Goal: Check status: Check status

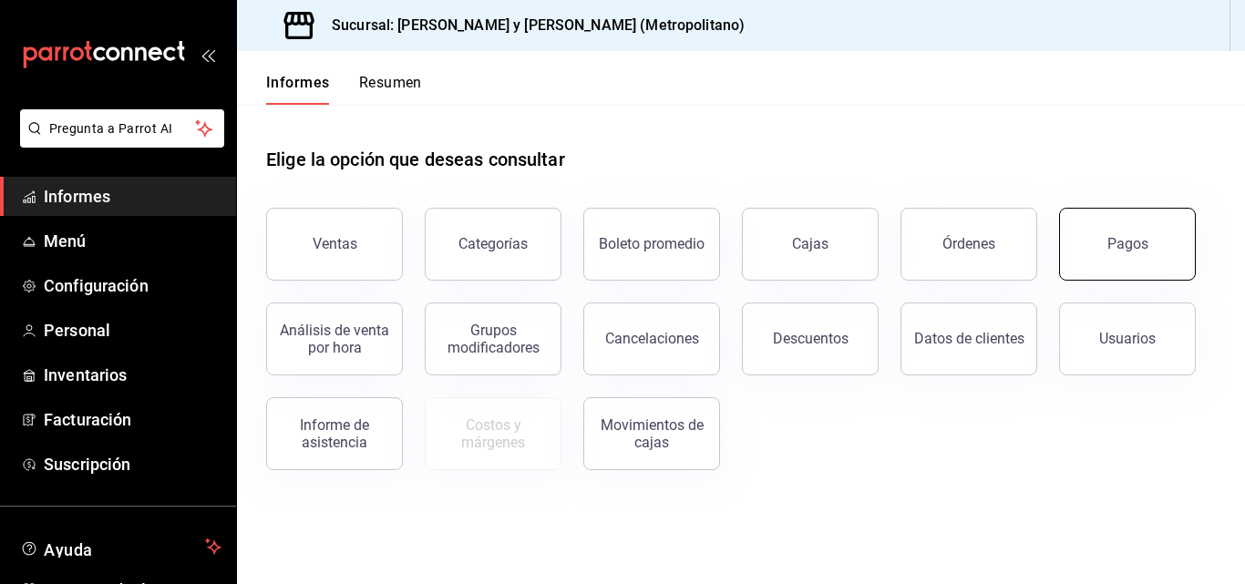
click at [1115, 245] on font "Pagos" at bounding box center [1128, 243] width 41 height 17
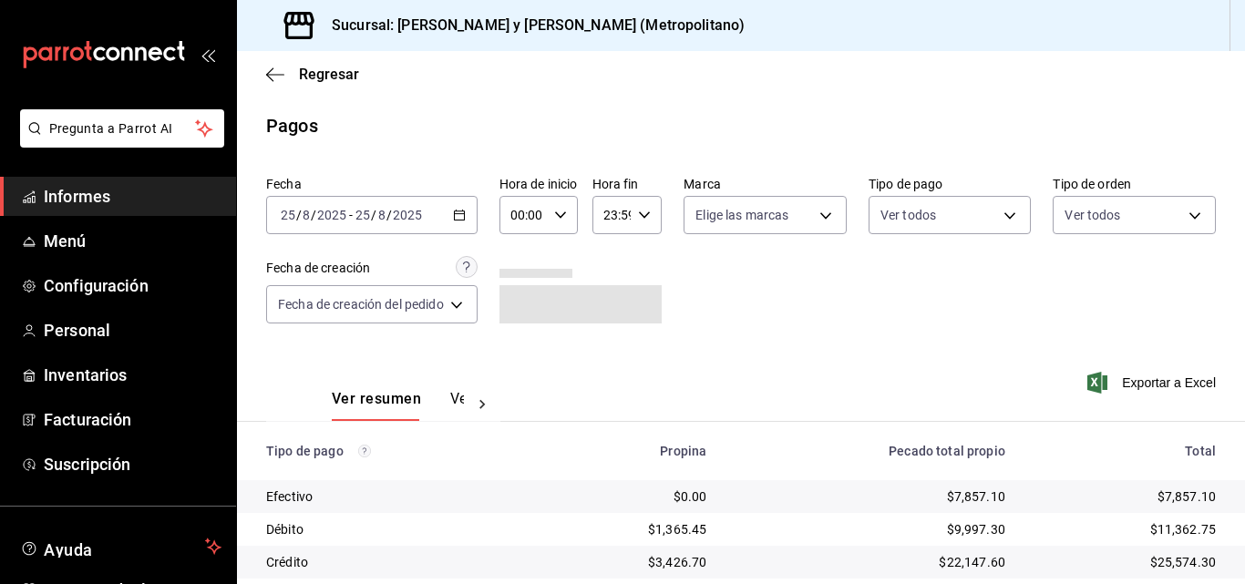
click at [460, 220] on \(Stroke\) "button" at bounding box center [459, 216] width 11 height 10
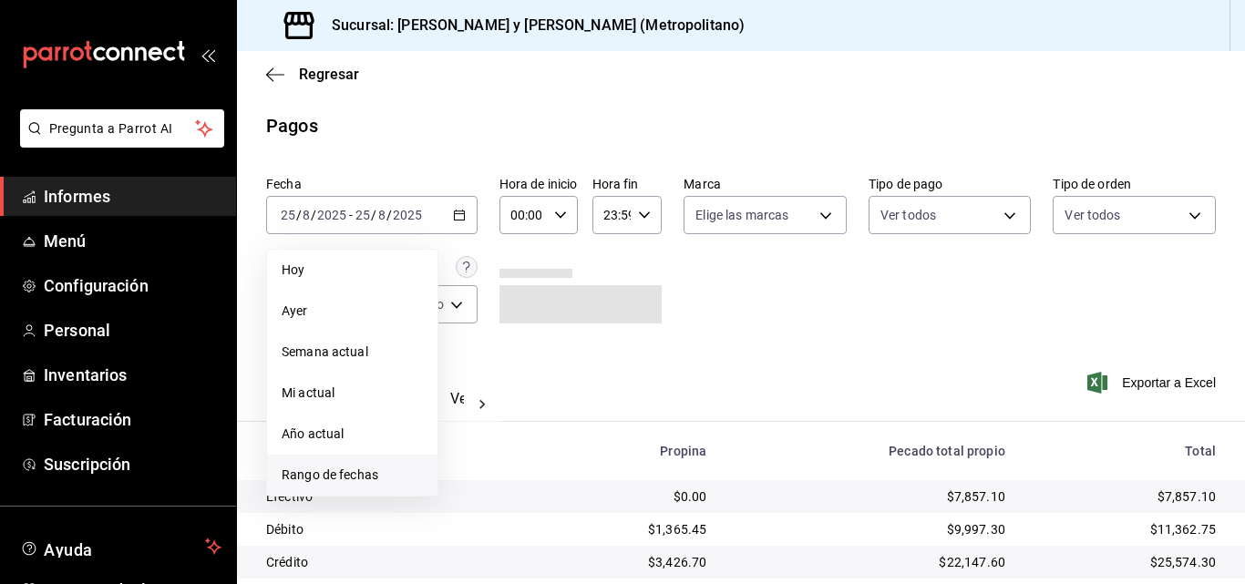
click at [349, 480] on font "Rango de fechas" at bounding box center [330, 475] width 97 height 15
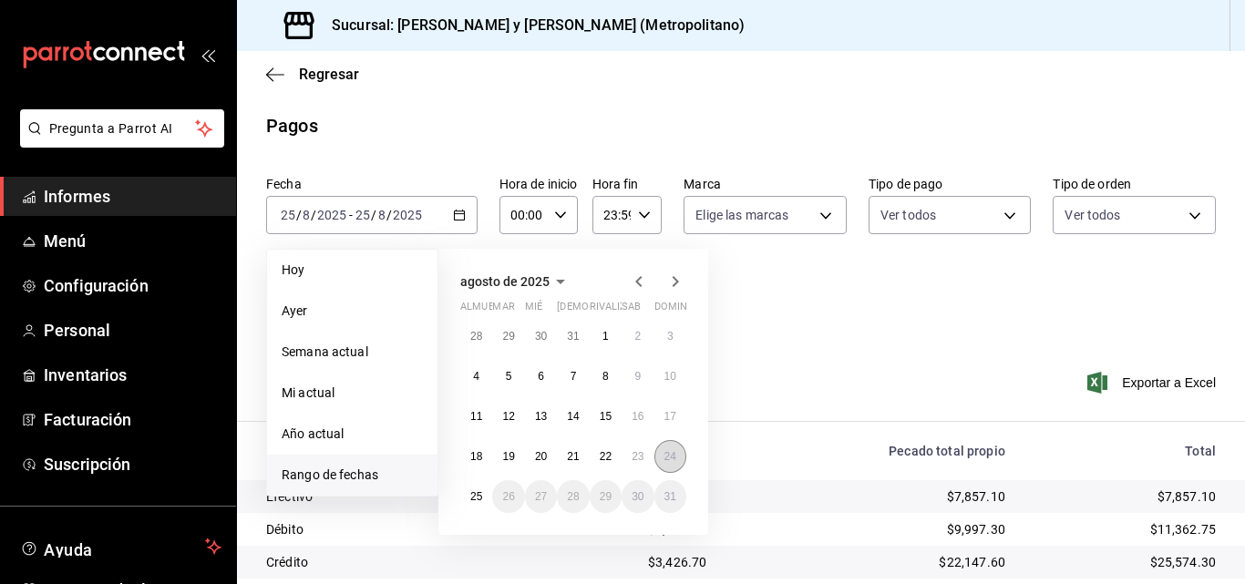
click at [675, 465] on button "24" at bounding box center [671, 456] width 32 height 33
click at [468, 496] on button "25" at bounding box center [476, 496] width 32 height 33
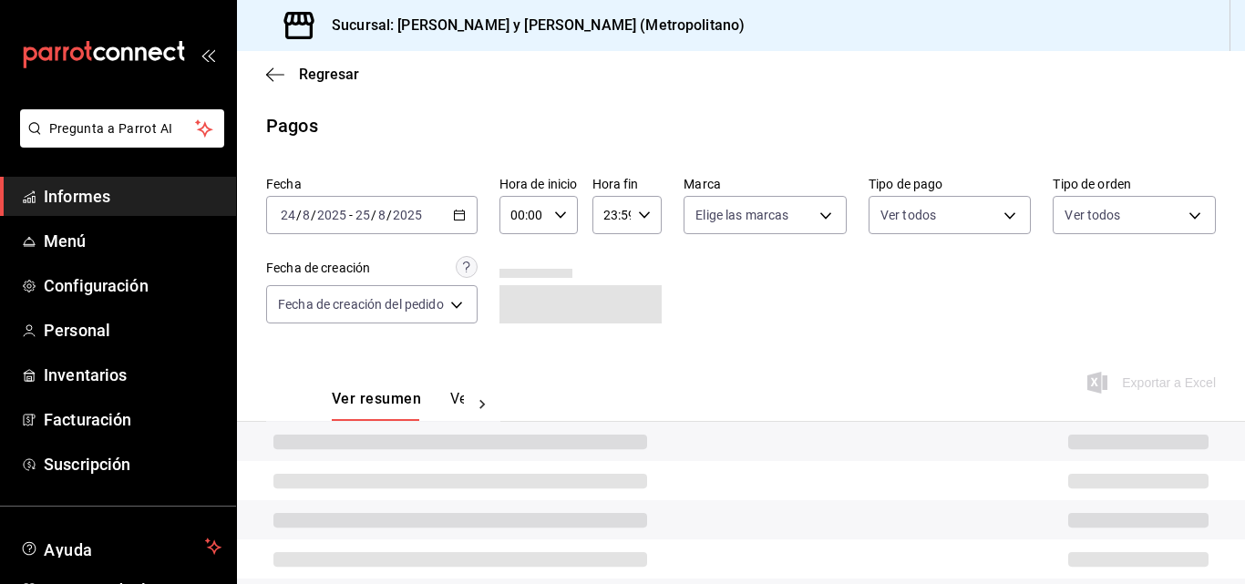
click at [576, 208] on div "00:00 Hora de inicio" at bounding box center [539, 215] width 78 height 38
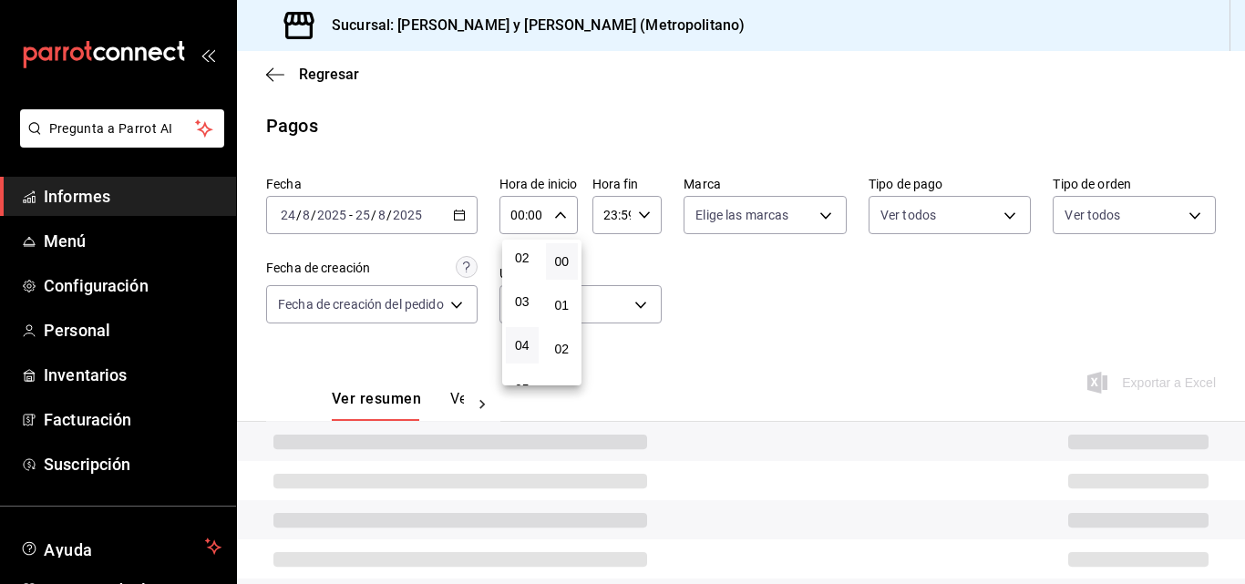
click at [526, 329] on button "04" at bounding box center [522, 345] width 33 height 36
type input "04:00"
click at [642, 213] on div at bounding box center [622, 292] width 1245 height 584
click at [656, 217] on div "23:59 Hora fin" at bounding box center [628, 215] width 70 height 38
click at [644, 223] on div "23:59 Hora fin" at bounding box center [628, 215] width 70 height 38
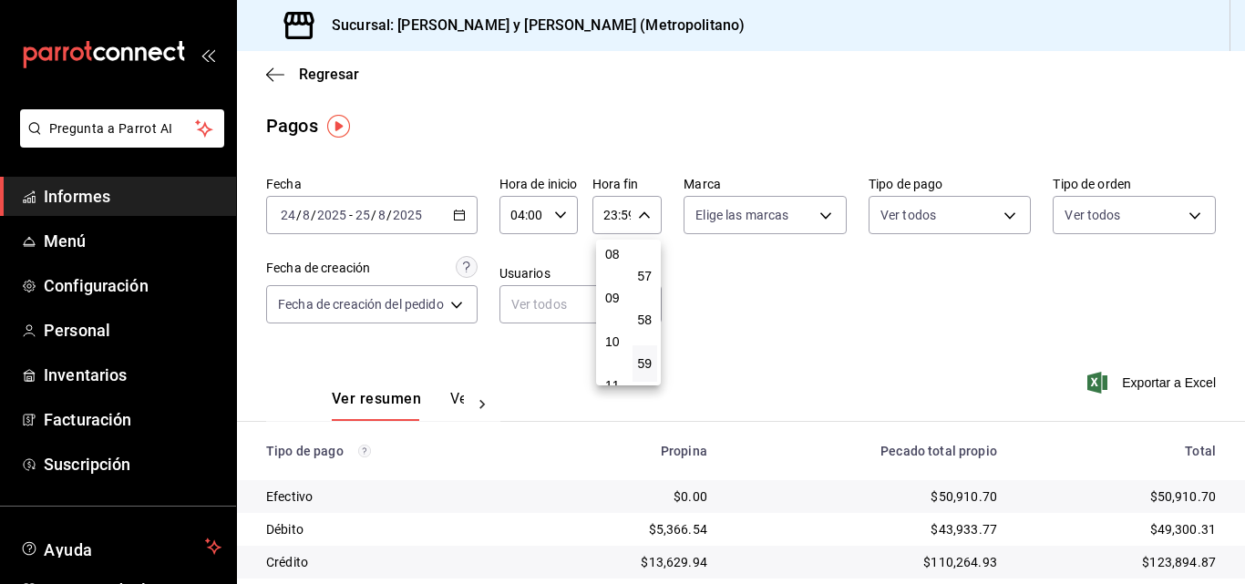
scroll to position [84, 0]
click at [618, 318] on button "03" at bounding box center [613, 309] width 26 height 36
type input "03:59"
click at [698, 292] on div at bounding box center [622, 292] width 1245 height 584
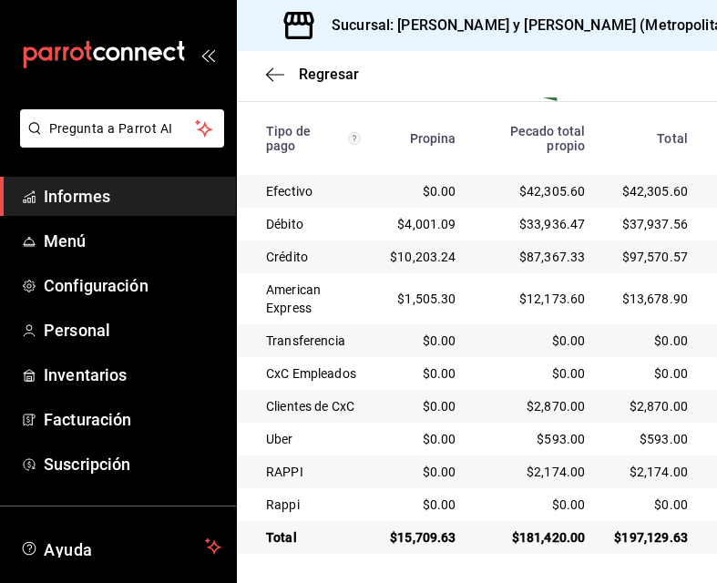
scroll to position [541, 0]
click at [325, 79] on font "Regresar" at bounding box center [329, 74] width 60 height 17
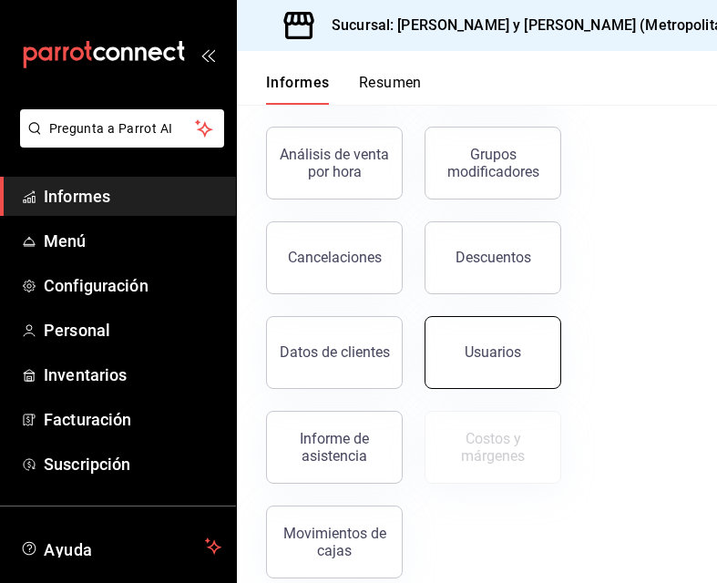
scroll to position [390, 0]
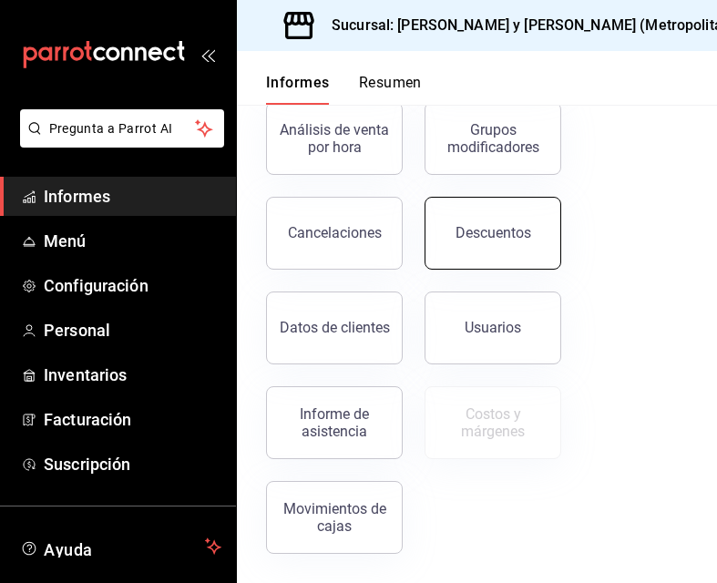
click at [534, 246] on button "Descuentos" at bounding box center [493, 233] width 137 height 73
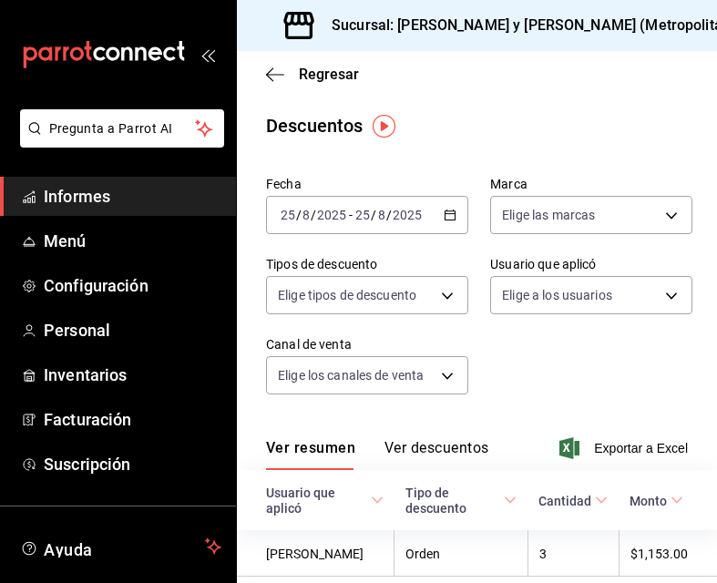
click at [455, 226] on div "[DATE] [DATE] - [DATE] [DATE]" at bounding box center [367, 215] width 202 height 38
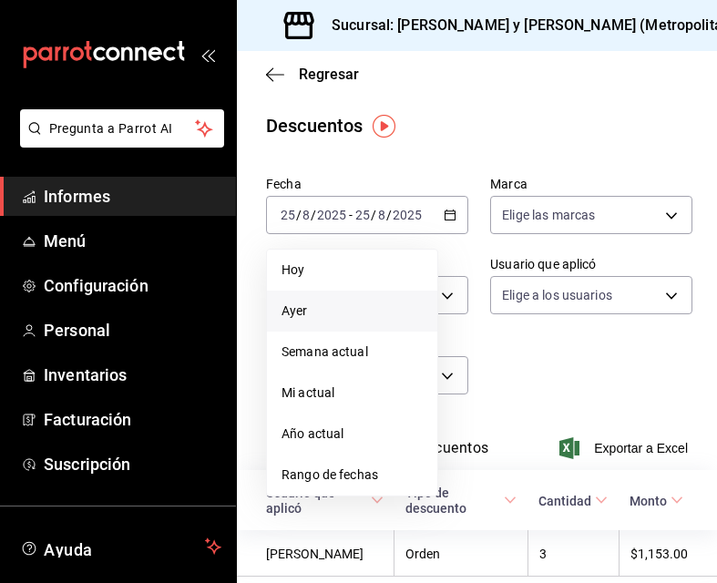
click at [359, 313] on span "Ayer" at bounding box center [352, 311] width 141 height 19
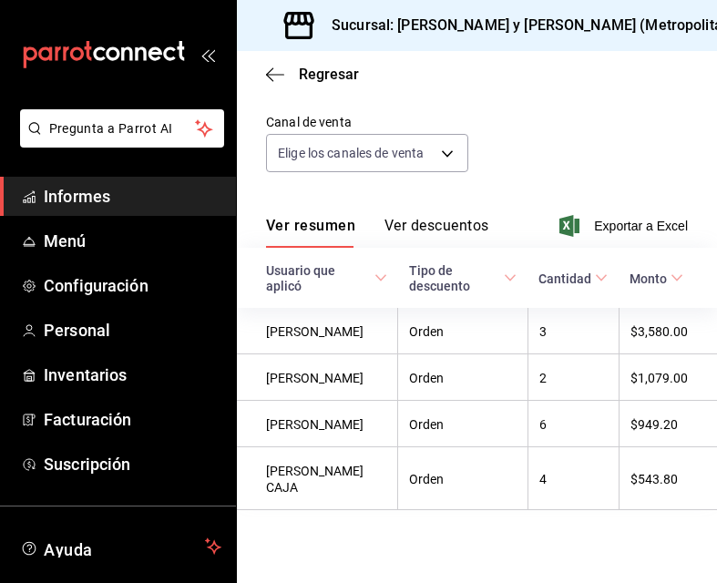
scroll to position [241, 0]
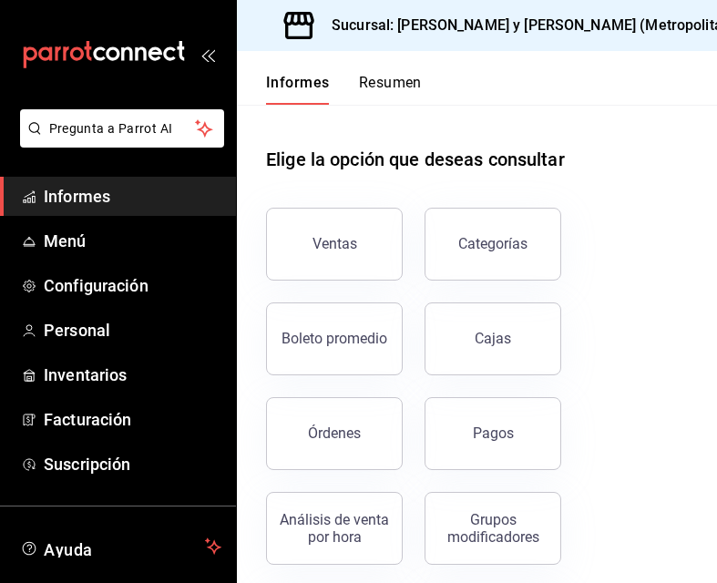
click at [600, 156] on div "Elige la opción que deseas consultar" at bounding box center [477, 145] width 422 height 81
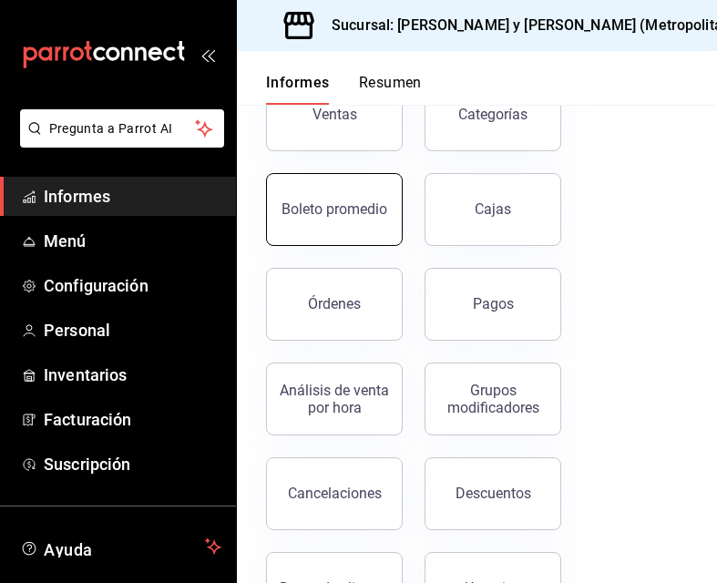
scroll to position [182, 0]
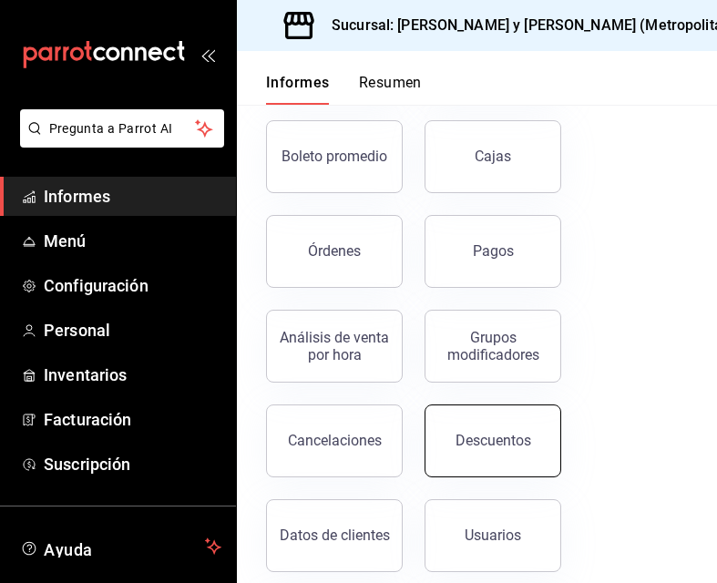
click at [524, 441] on font "Descuentos" at bounding box center [494, 440] width 76 height 17
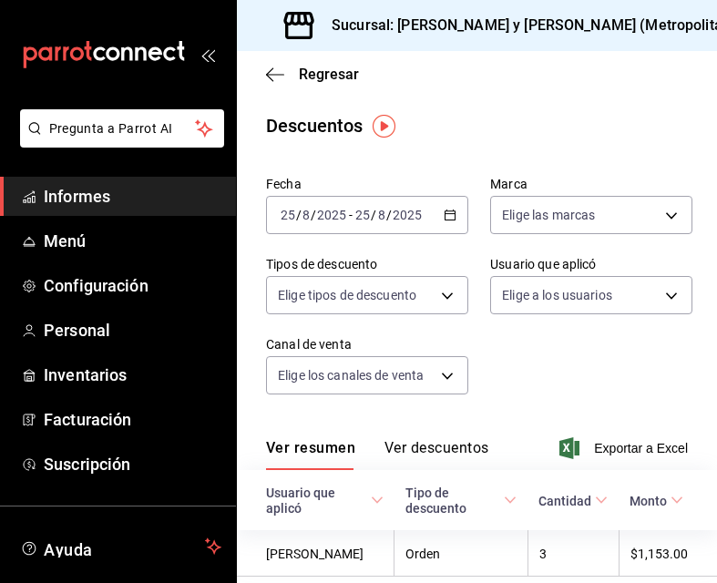
click at [452, 216] on div "[DATE] [DATE] - [DATE] [DATE]" at bounding box center [367, 215] width 202 height 38
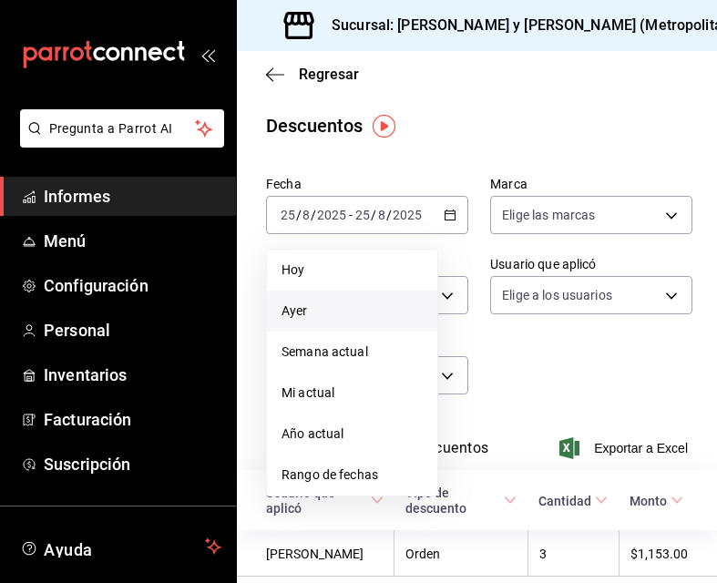
click at [326, 314] on span "Ayer" at bounding box center [352, 311] width 141 height 19
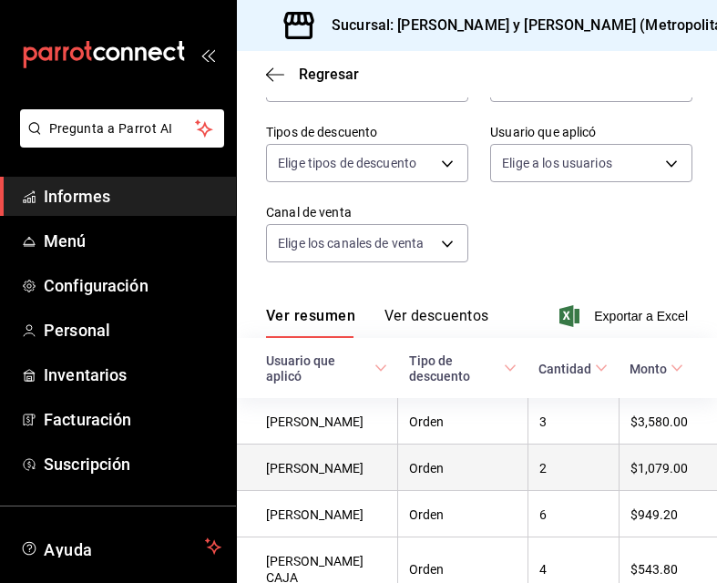
scroll to position [241, 0]
